Goal: Complete application form

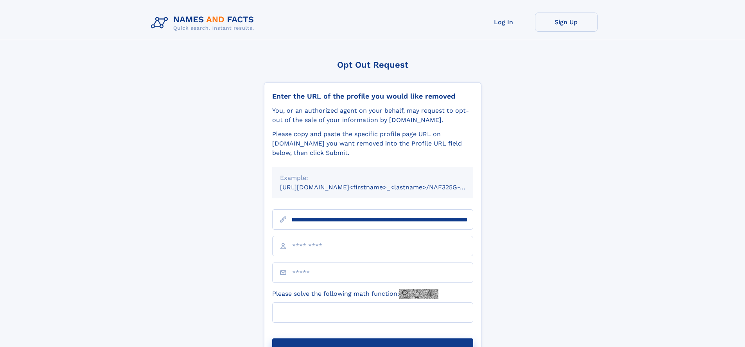
scroll to position [0, 84]
type input "**********"
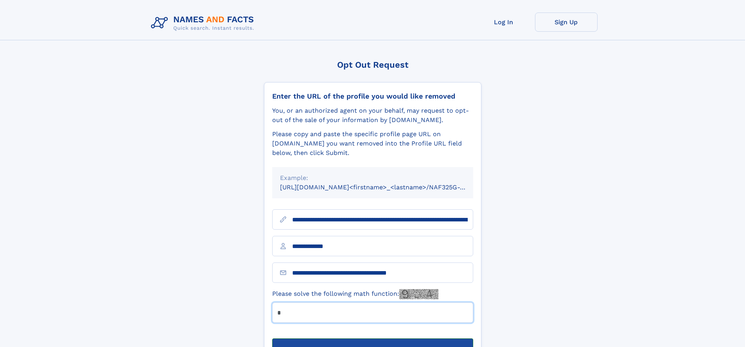
type input "*"
click at [372, 338] on button "Submit Opt Out Request" at bounding box center [372, 350] width 201 height 25
